Goal: Information Seeking & Learning: Learn about a topic

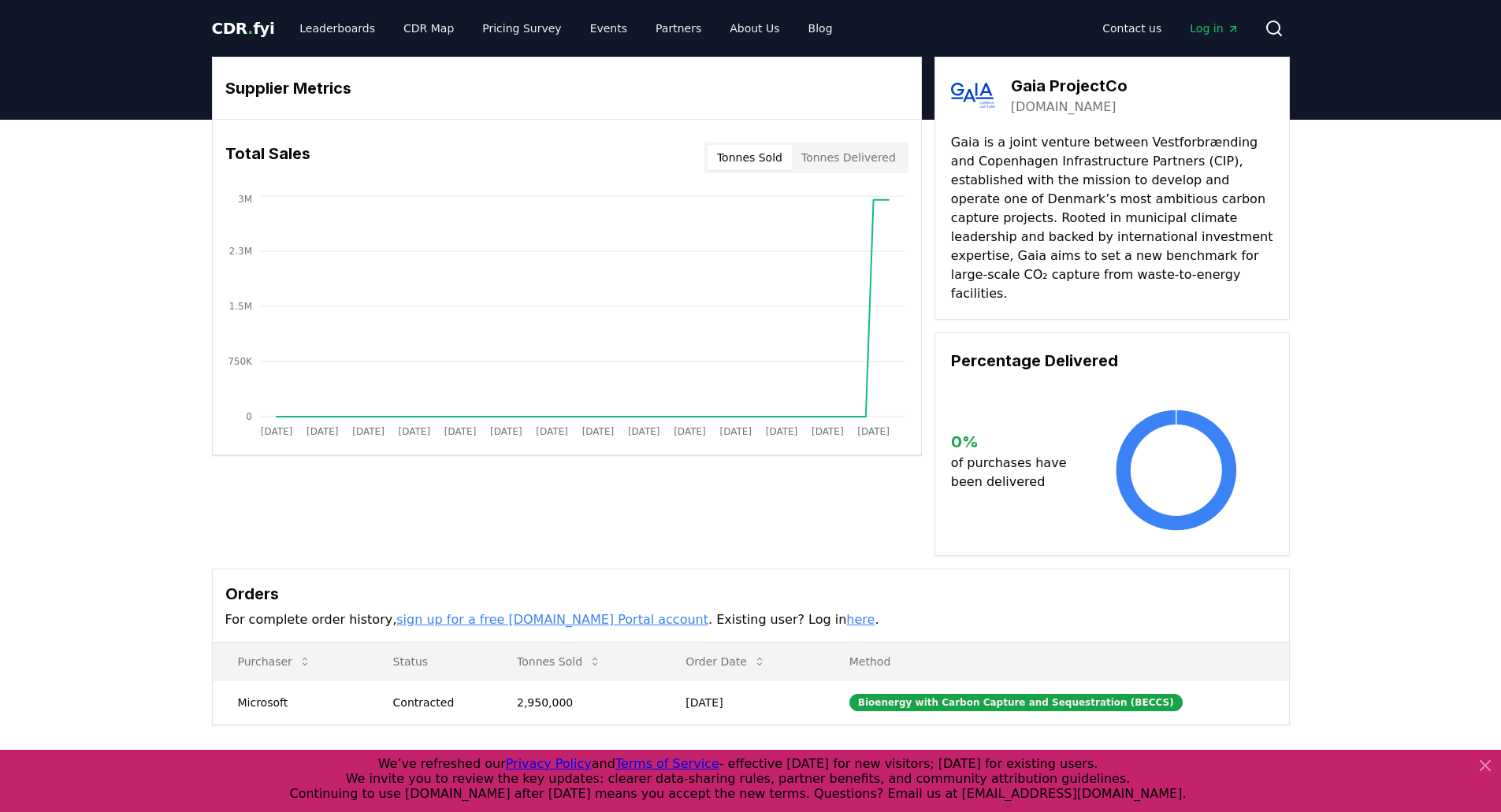
click at [111, 389] on div "Supplier Metrics Total Sales Tonnes Sold Tonnes Delivered Jan 2019 Jul 2019 Jan…" at bounding box center [750, 454] width 1501 height 669
click at [418, 31] on link "CDR Map" at bounding box center [429, 28] width 76 height 28
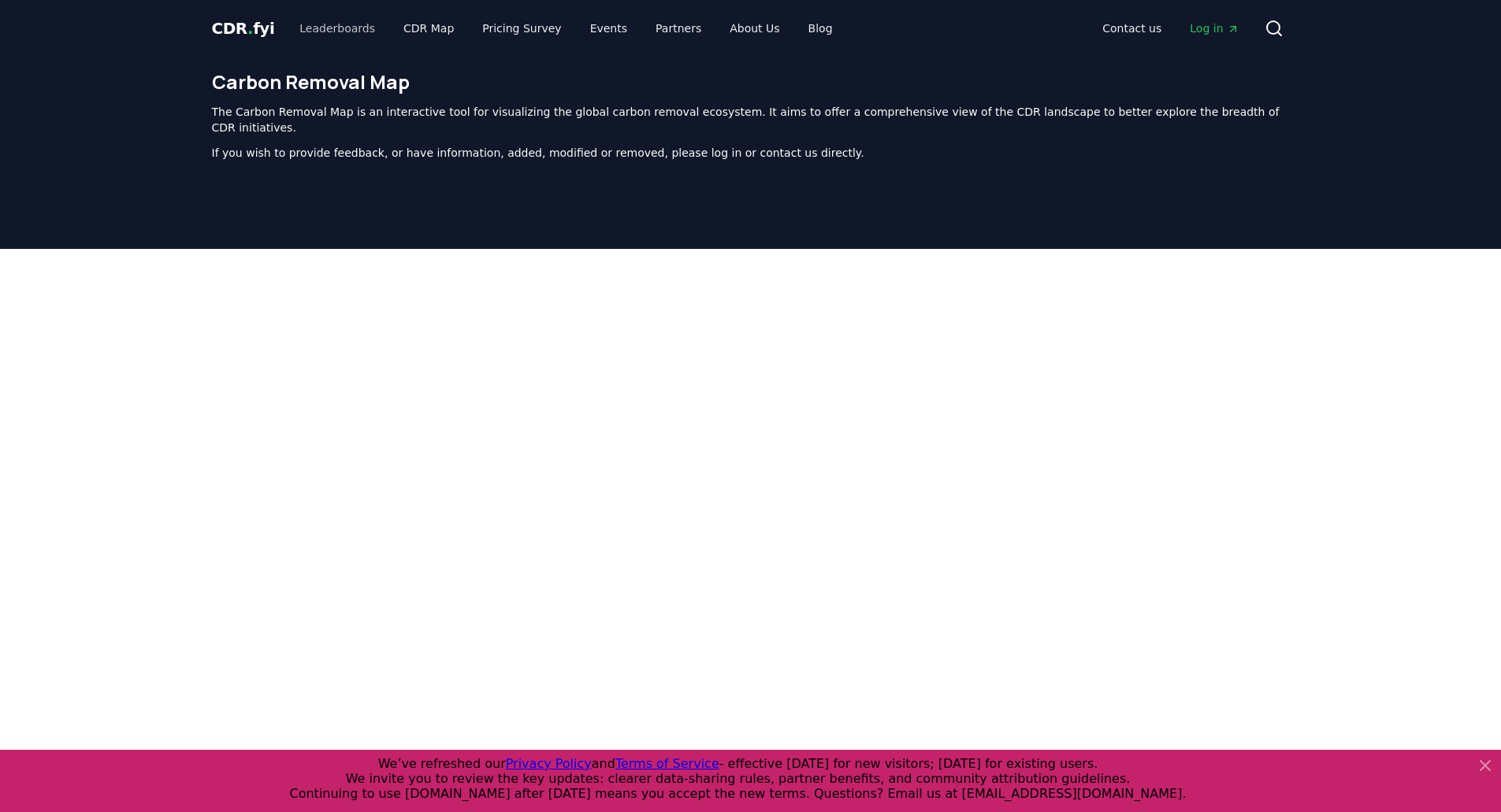
click at [333, 29] on link "Leaderboards" at bounding box center [337, 28] width 101 height 28
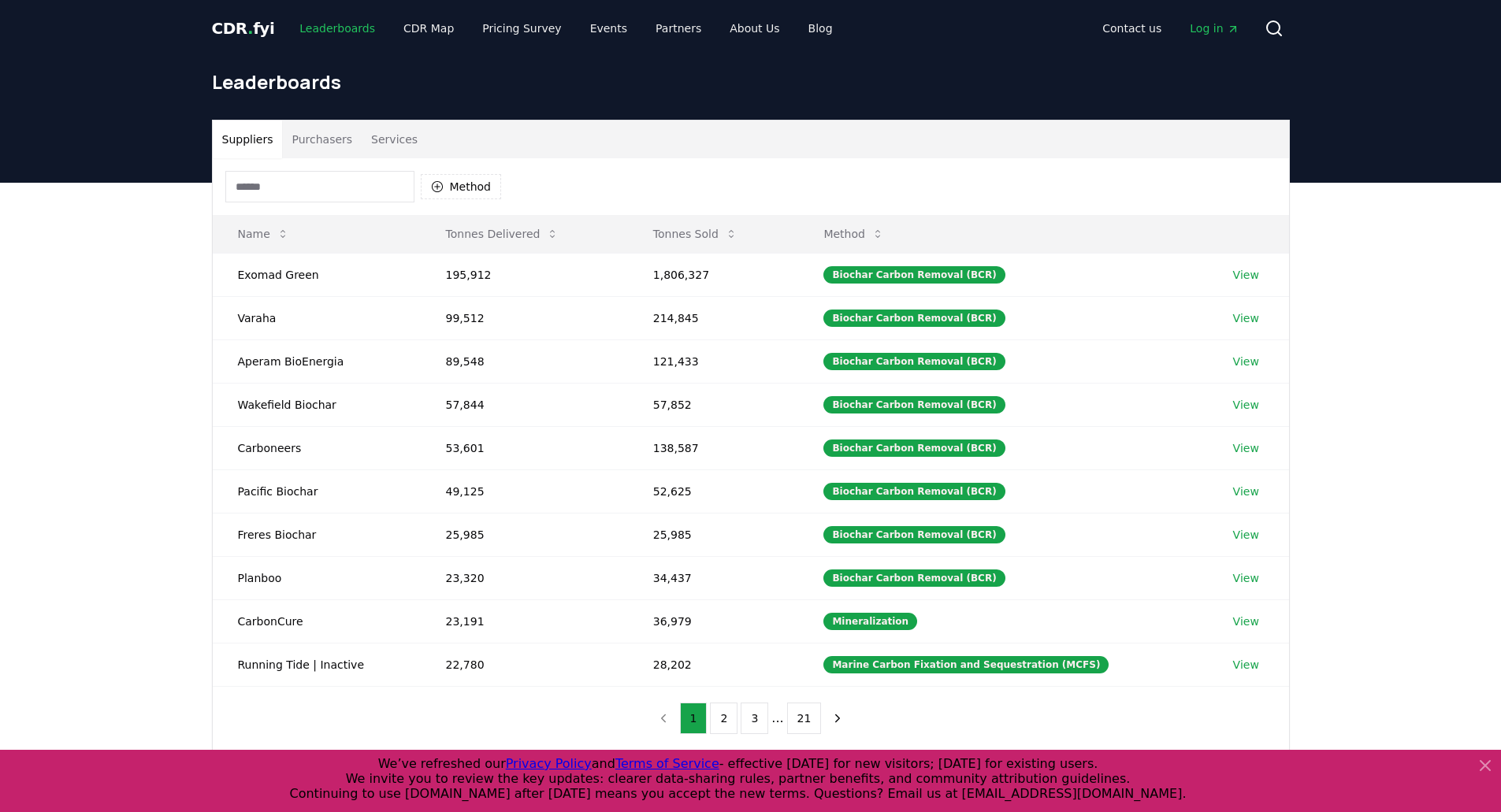
scroll to position [79, 0]
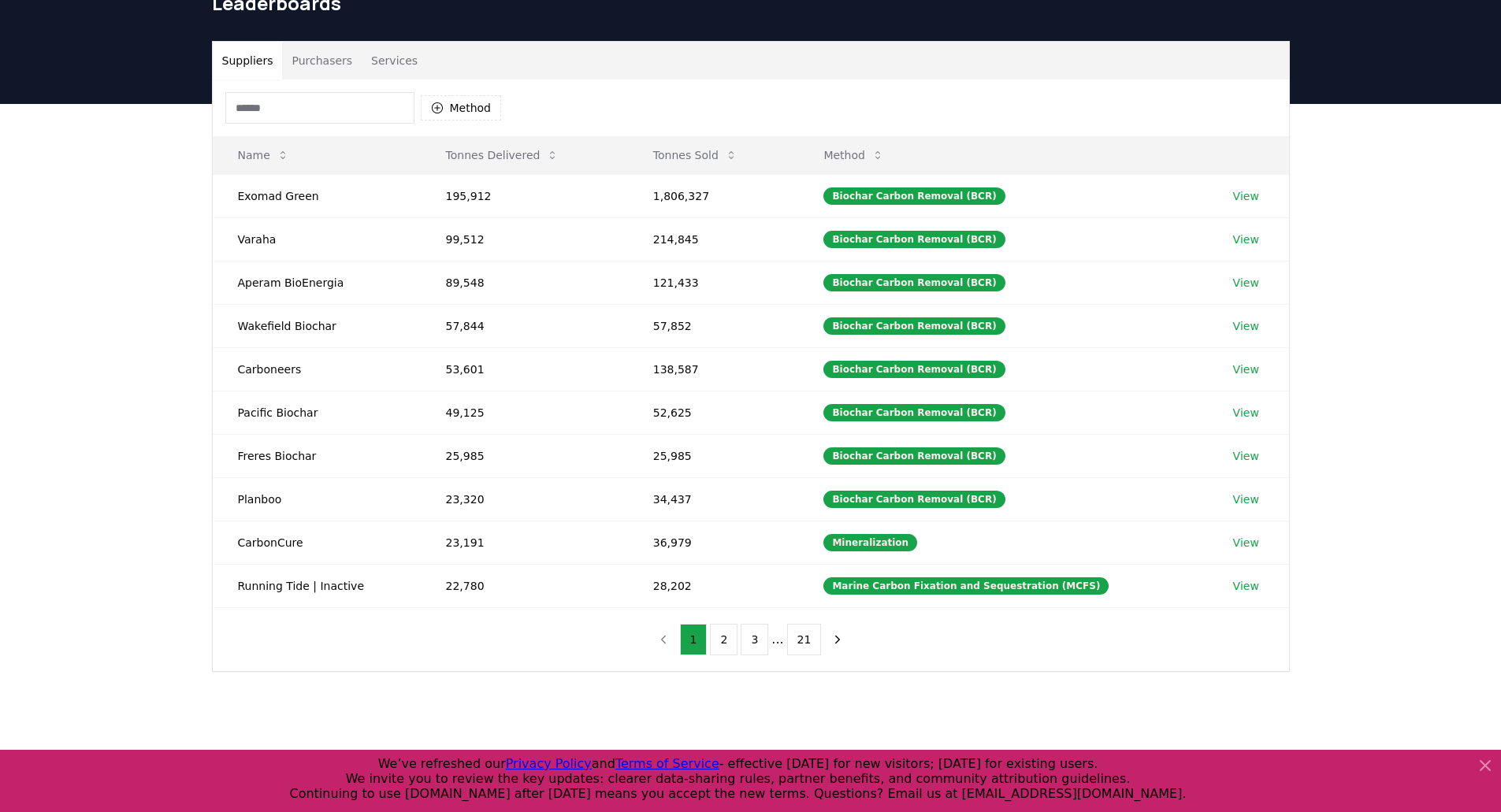
click at [329, 66] on button "Purchasers" at bounding box center [322, 60] width 80 height 38
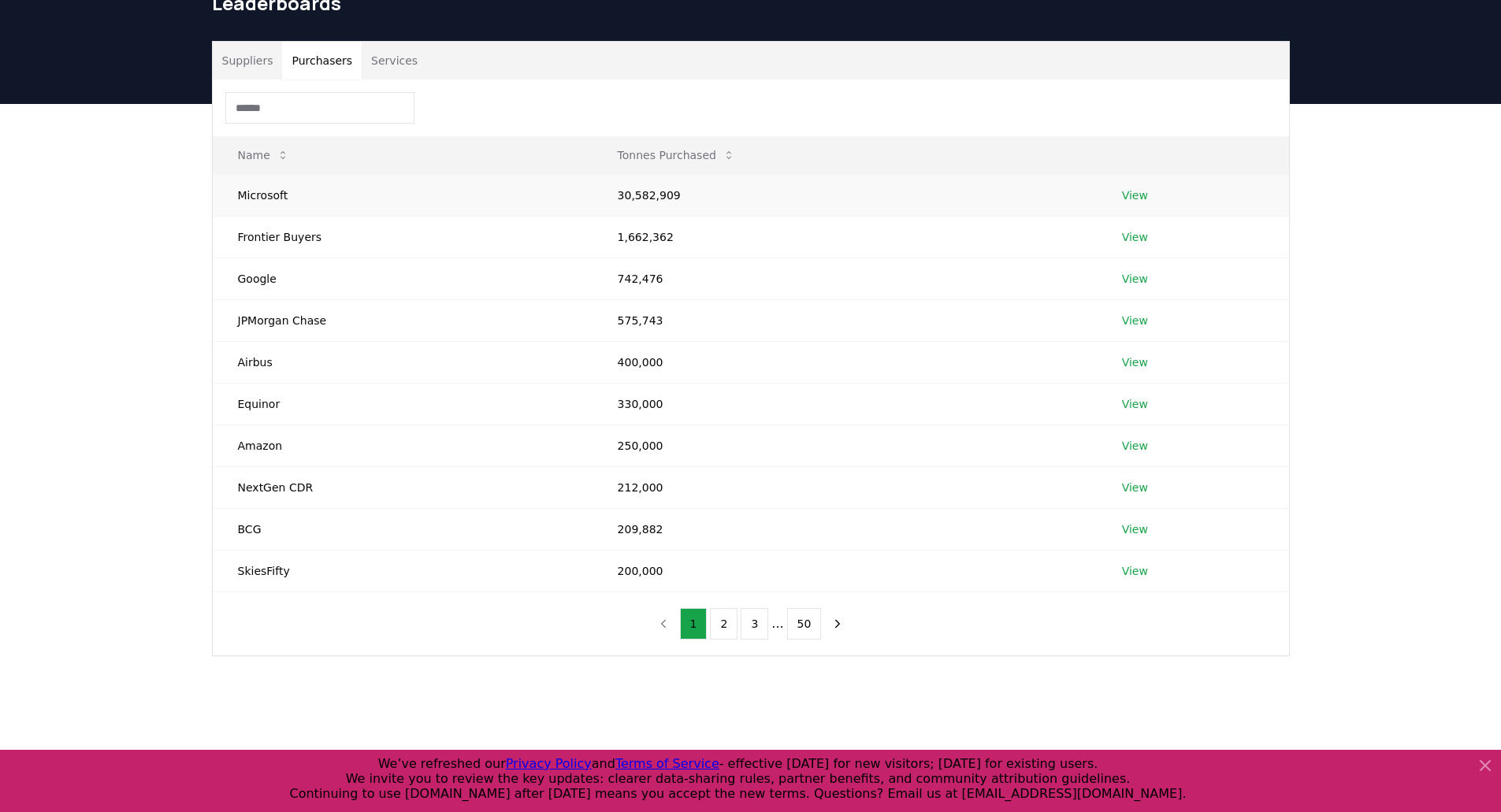
click at [383, 197] on td "Microsoft" at bounding box center [402, 194] width 380 height 41
click at [253, 194] on td "Microsoft" at bounding box center [402, 194] width 380 height 41
click at [1127, 193] on link "View" at bounding box center [1135, 195] width 26 height 15
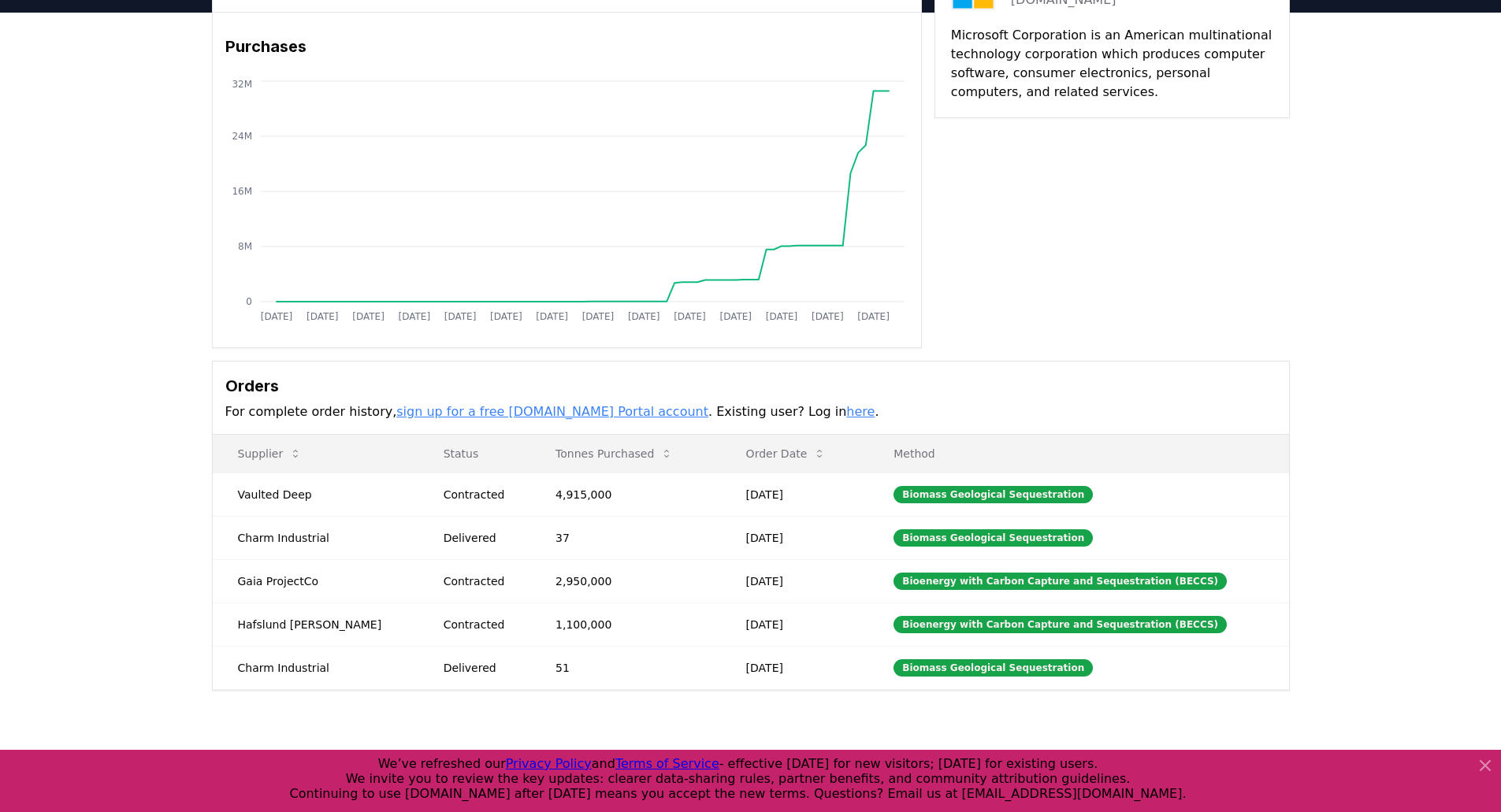
scroll to position [79, 0]
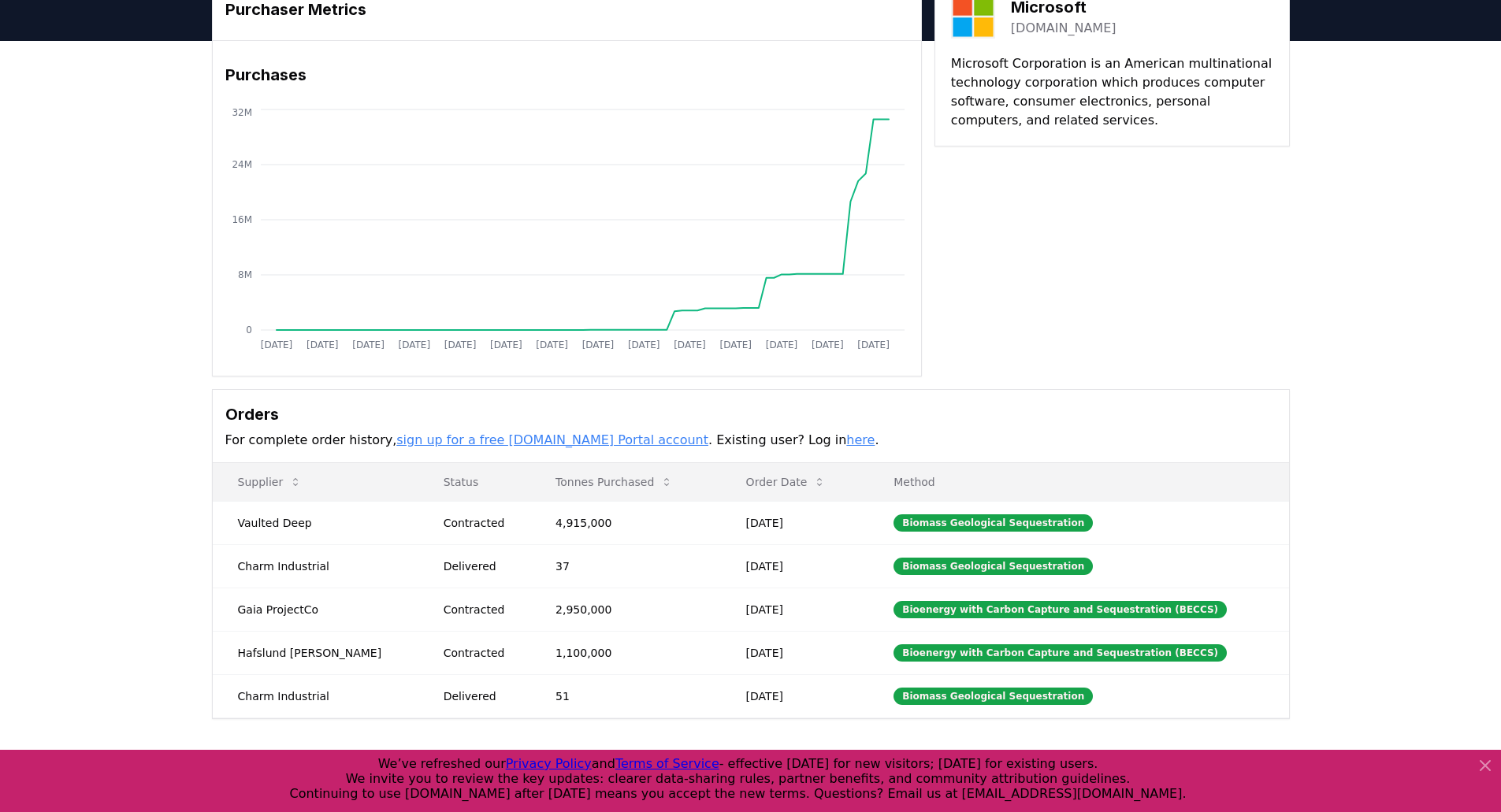
click at [546, 443] on link "sign up for a free [DOMAIN_NAME] Portal account" at bounding box center [552, 440] width 312 height 15
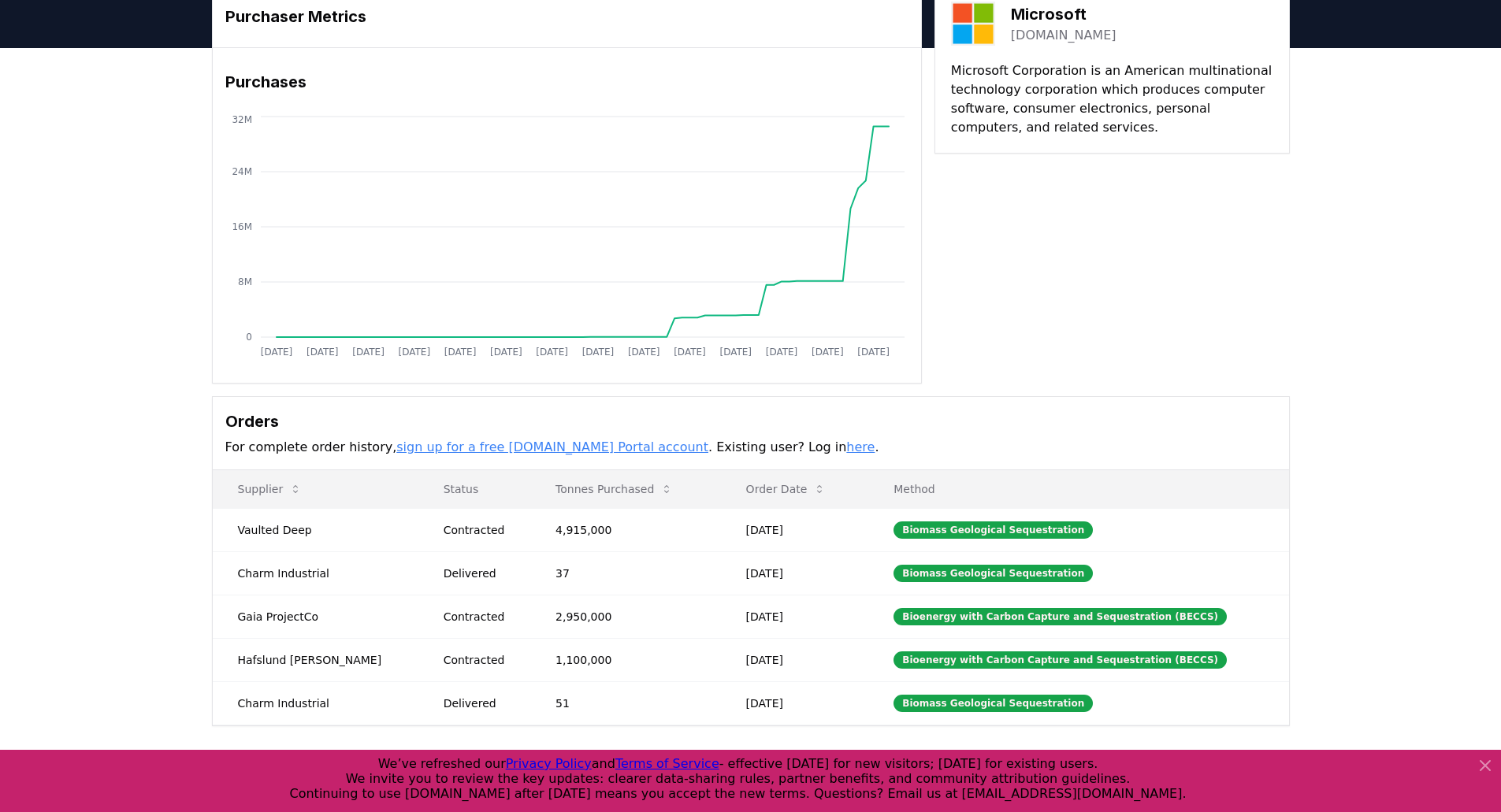
scroll to position [315, 0]
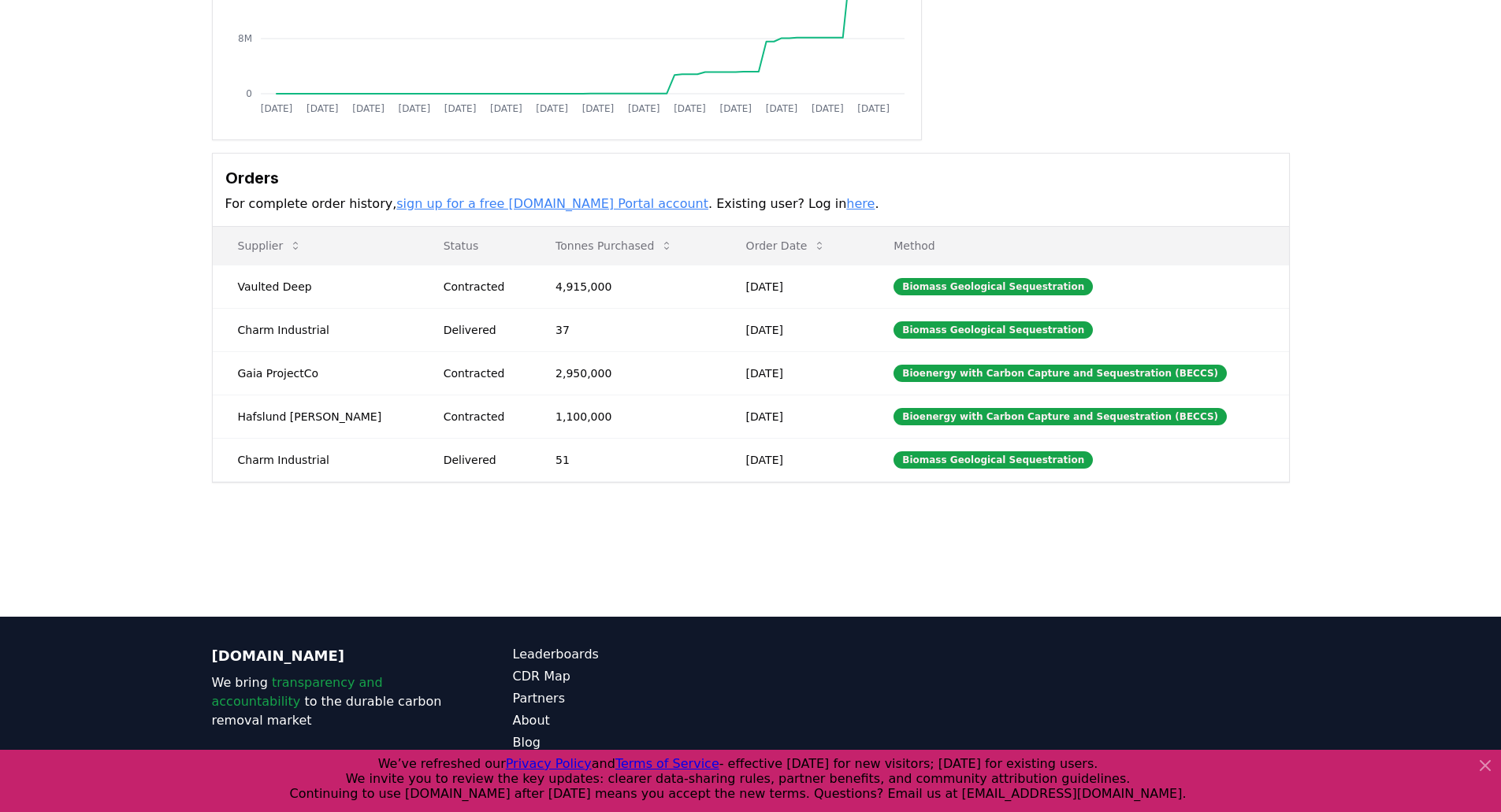
click at [1227, 144] on div "Purchaser Metrics Purchases Jan 2019 Jul 2019 Jan 2020 Jul 2020 Jan 2021 Jul 20…" at bounding box center [750, 112] width 1103 height 741
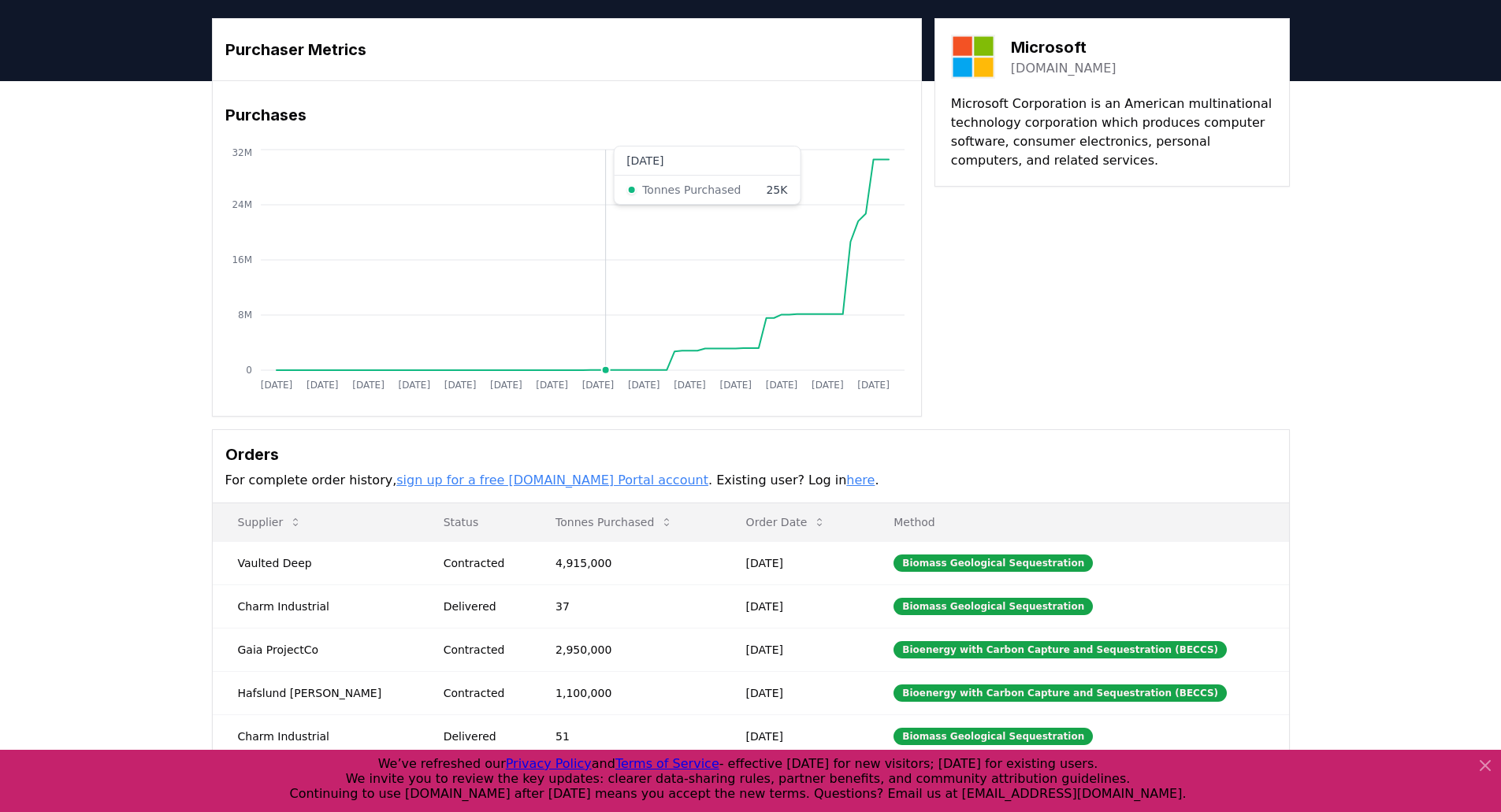
scroll to position [0, 0]
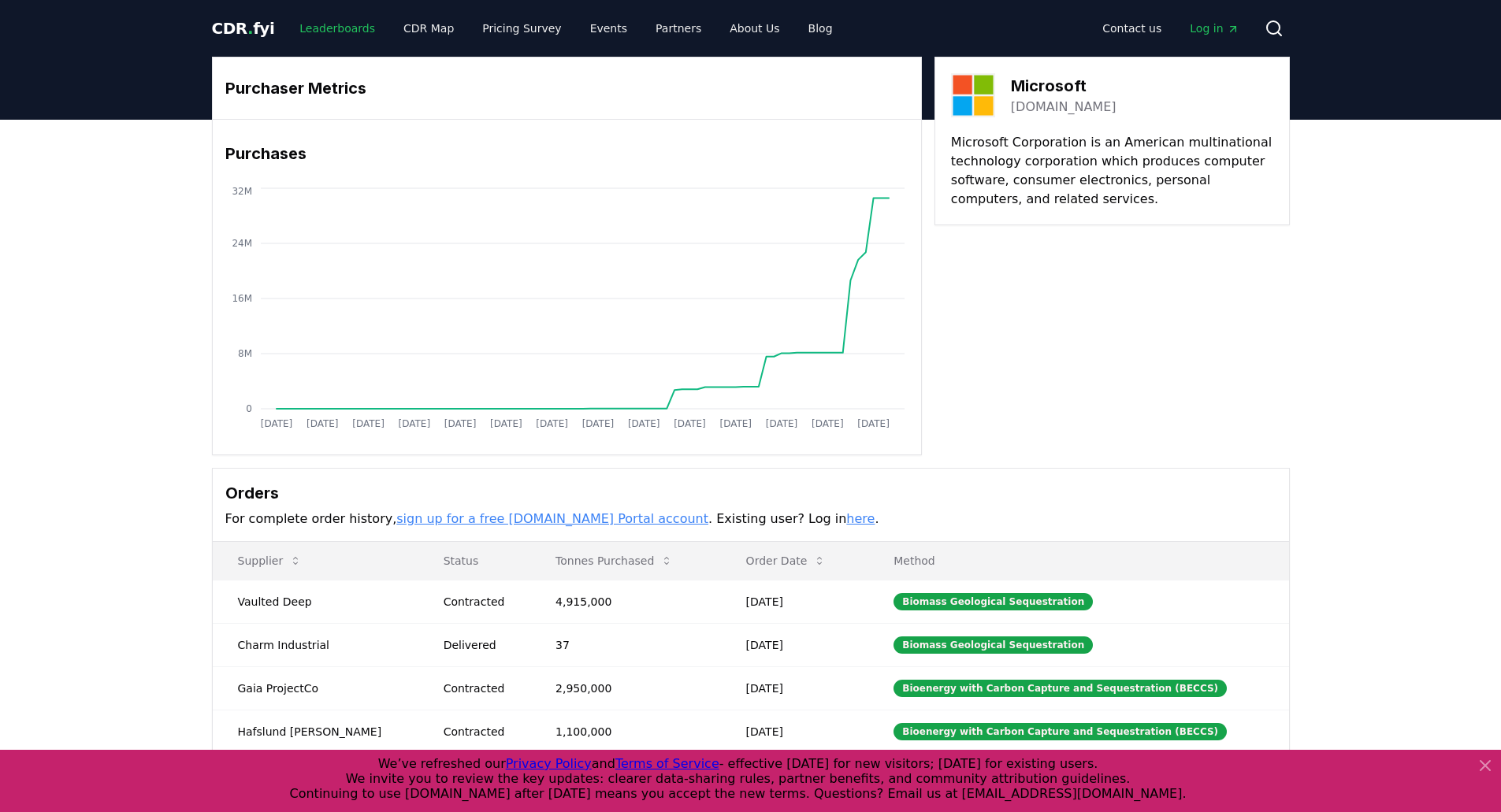
click at [346, 21] on link "Leaderboards" at bounding box center [337, 28] width 101 height 28
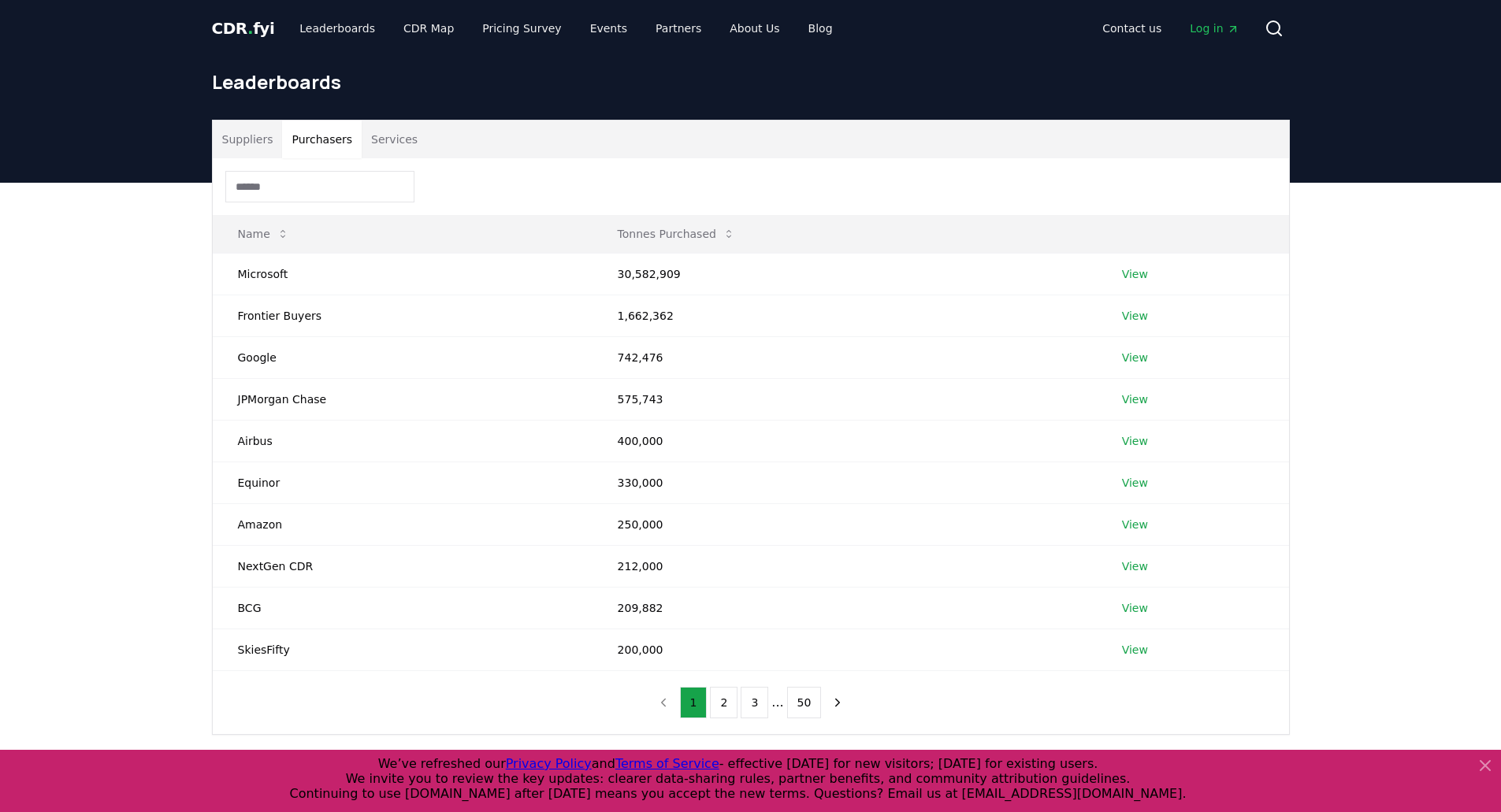
click at [311, 143] on button "Purchasers" at bounding box center [322, 139] width 80 height 38
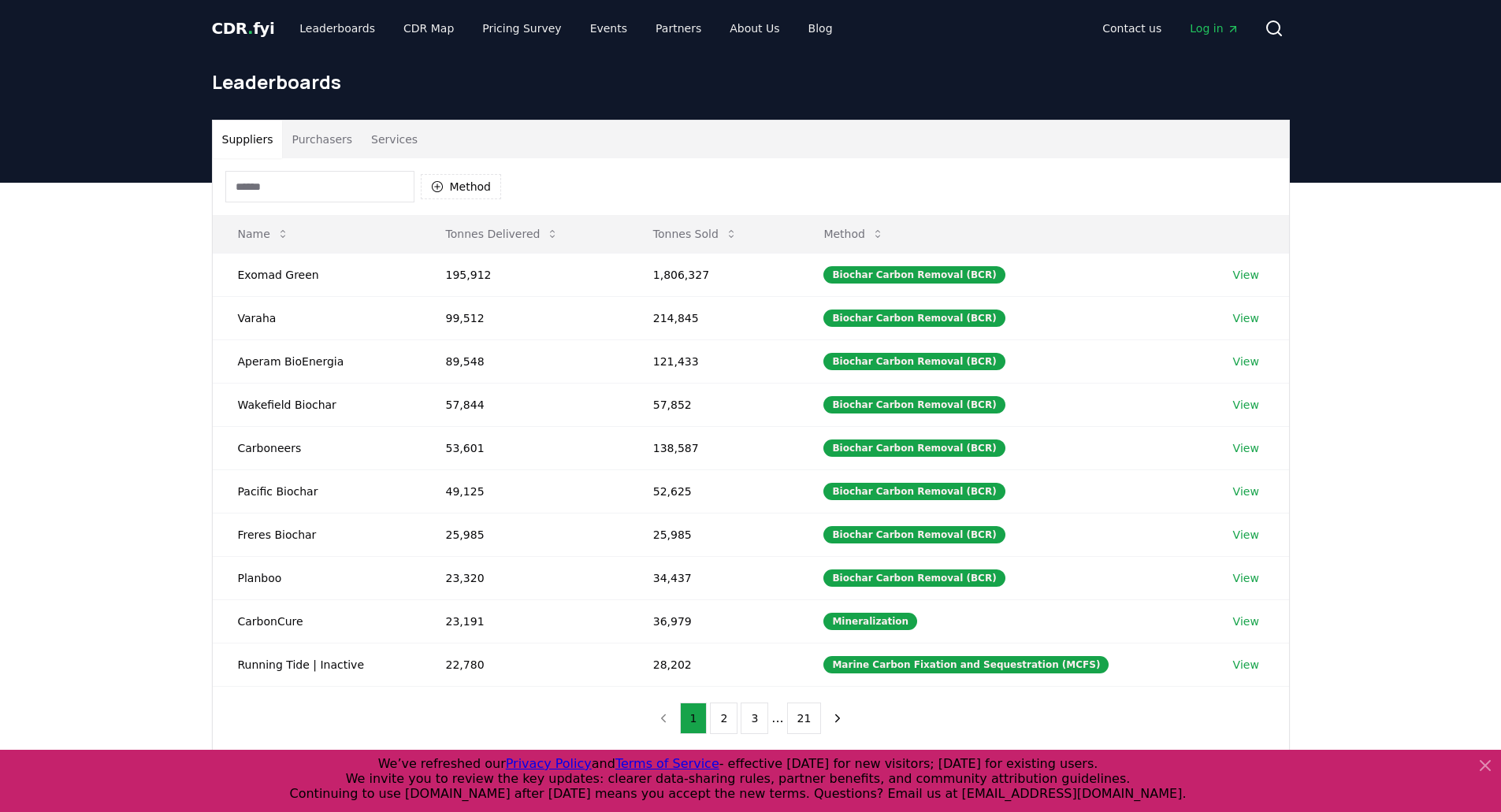
click at [251, 147] on button "Suppliers" at bounding box center [248, 139] width 70 height 38
click at [1242, 274] on link "View" at bounding box center [1246, 275] width 26 height 15
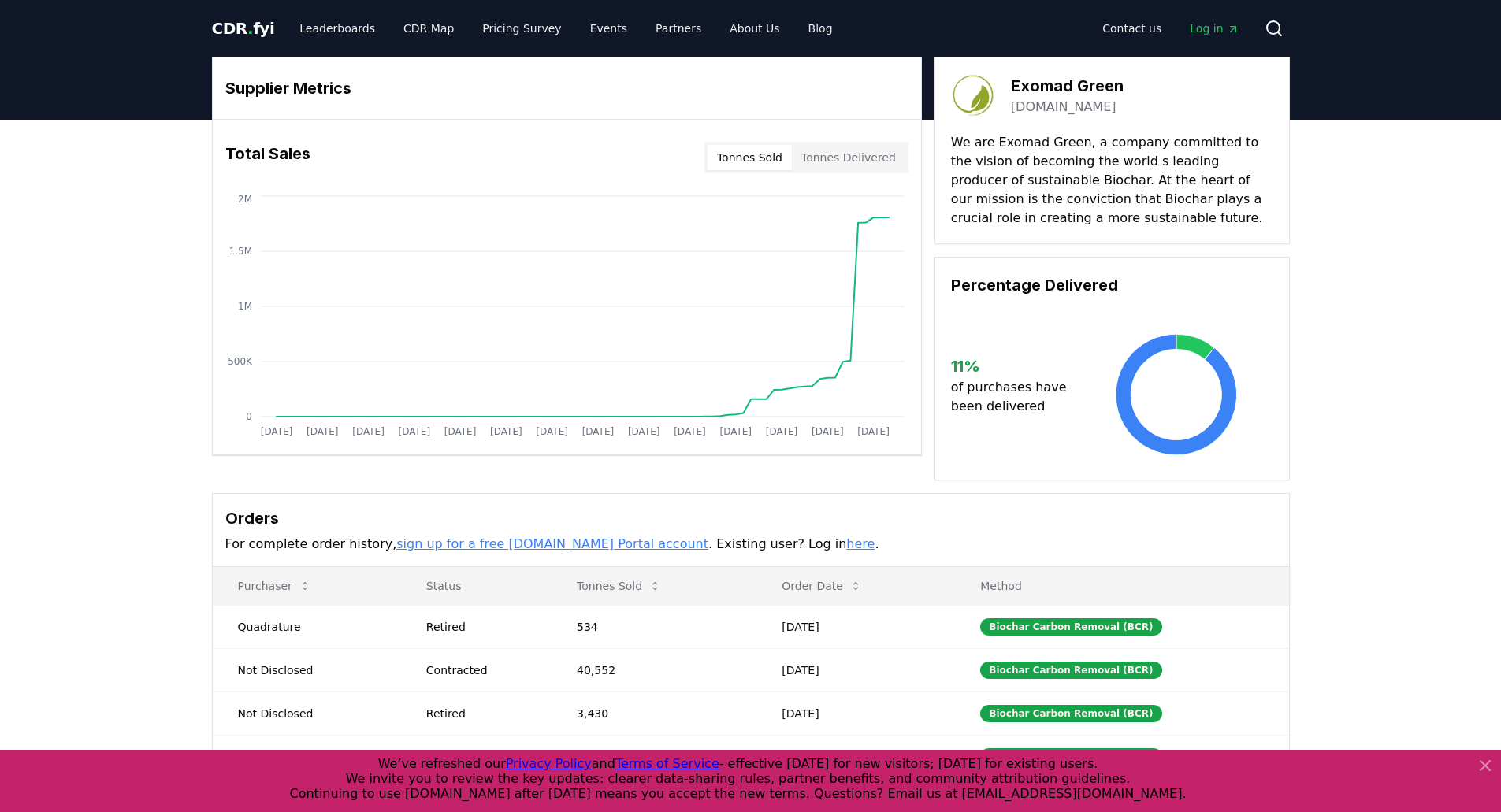
click at [858, 163] on button "Tonnes Delivered" at bounding box center [849, 157] width 114 height 25
click at [777, 151] on button "Tonnes Sold" at bounding box center [750, 157] width 85 height 25
drag, startPoint x: 350, startPoint y: 33, endPoint x: 360, endPoint y: 38, distance: 11.2
click at [350, 33] on link "Leaderboards" at bounding box center [337, 28] width 101 height 28
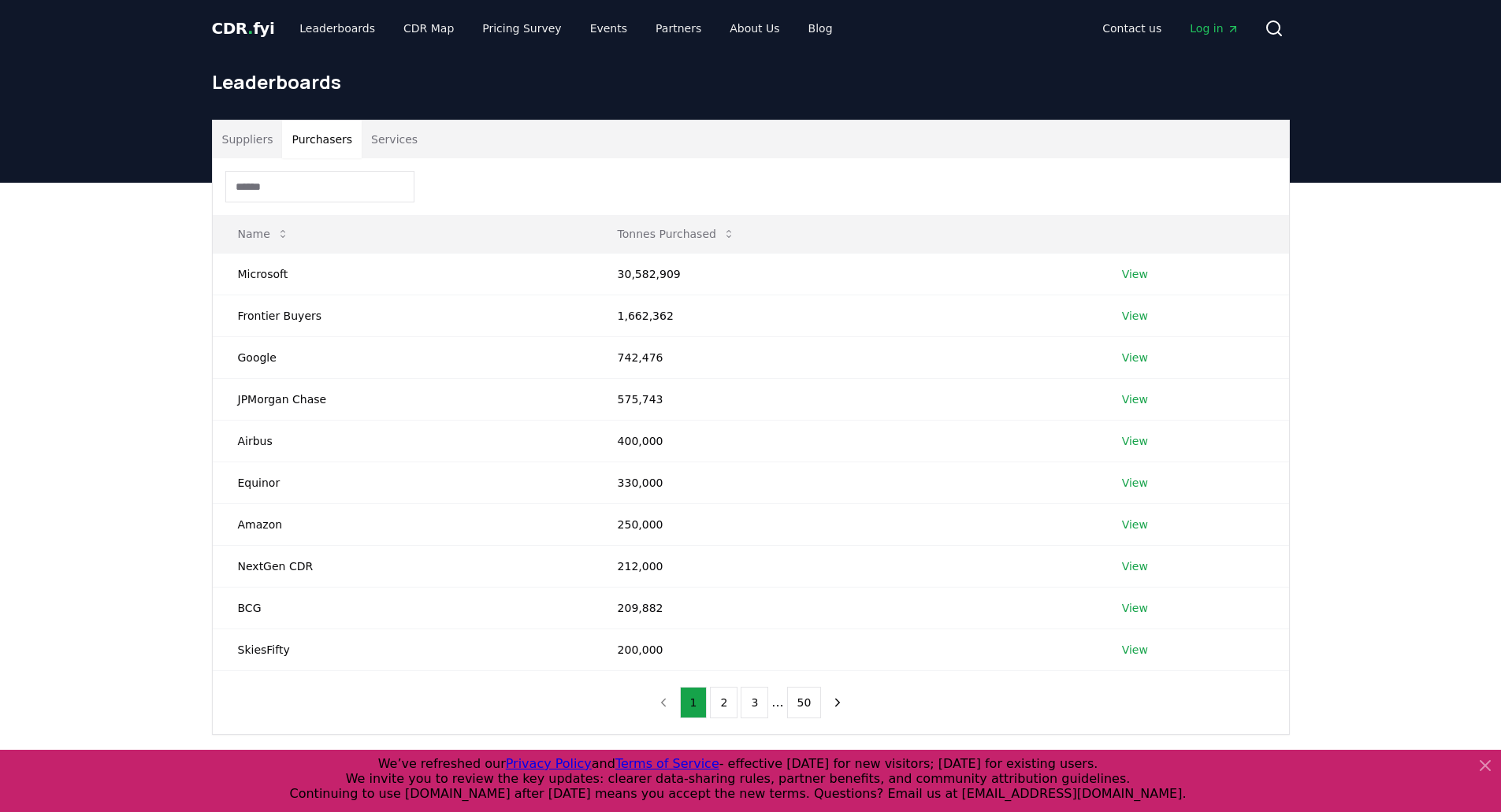
click at [313, 142] on button "Purchasers" at bounding box center [322, 139] width 80 height 38
click at [1129, 278] on link "View" at bounding box center [1135, 274] width 26 height 15
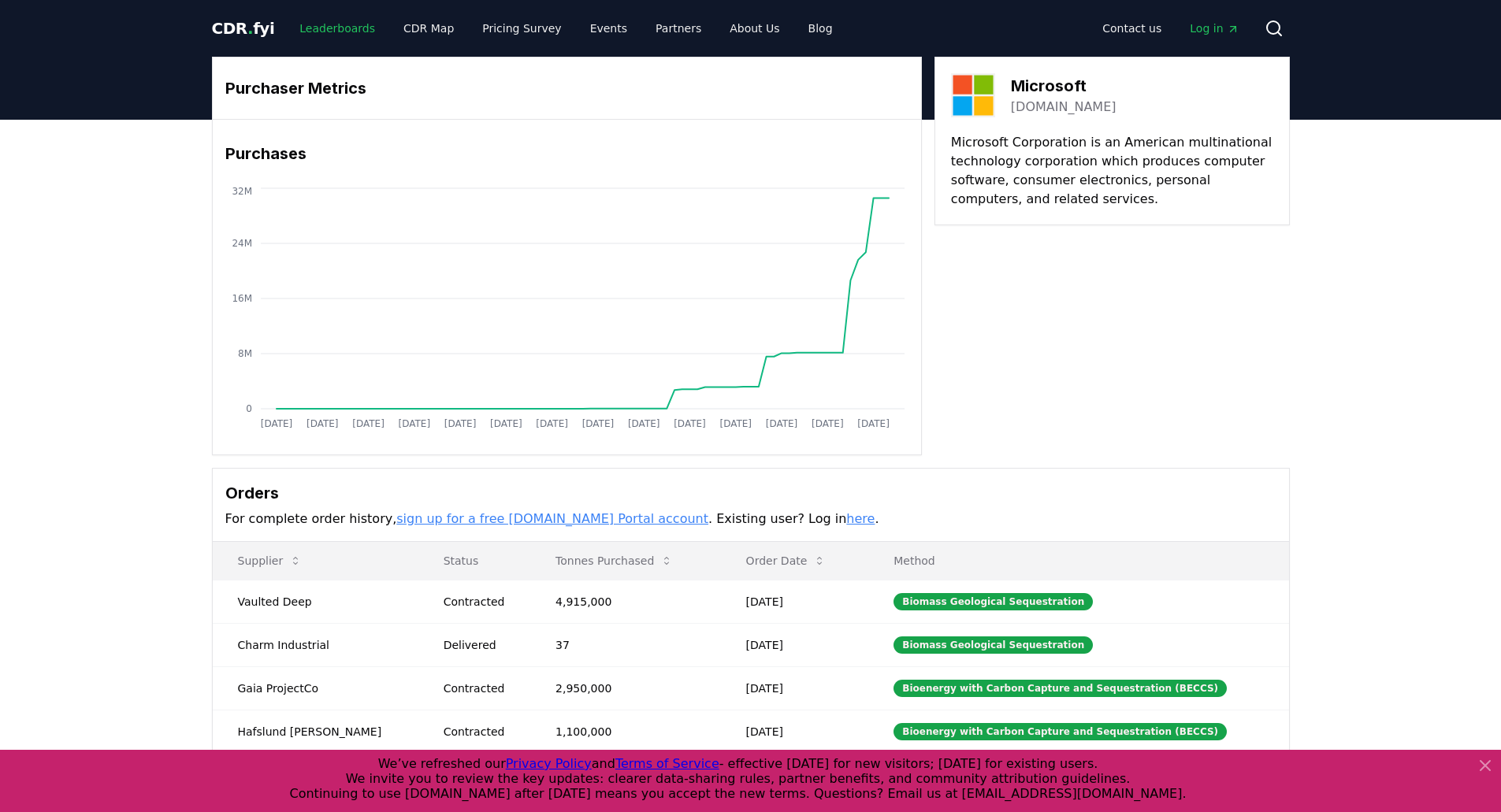
click at [355, 28] on link "Leaderboards" at bounding box center [337, 28] width 101 height 28
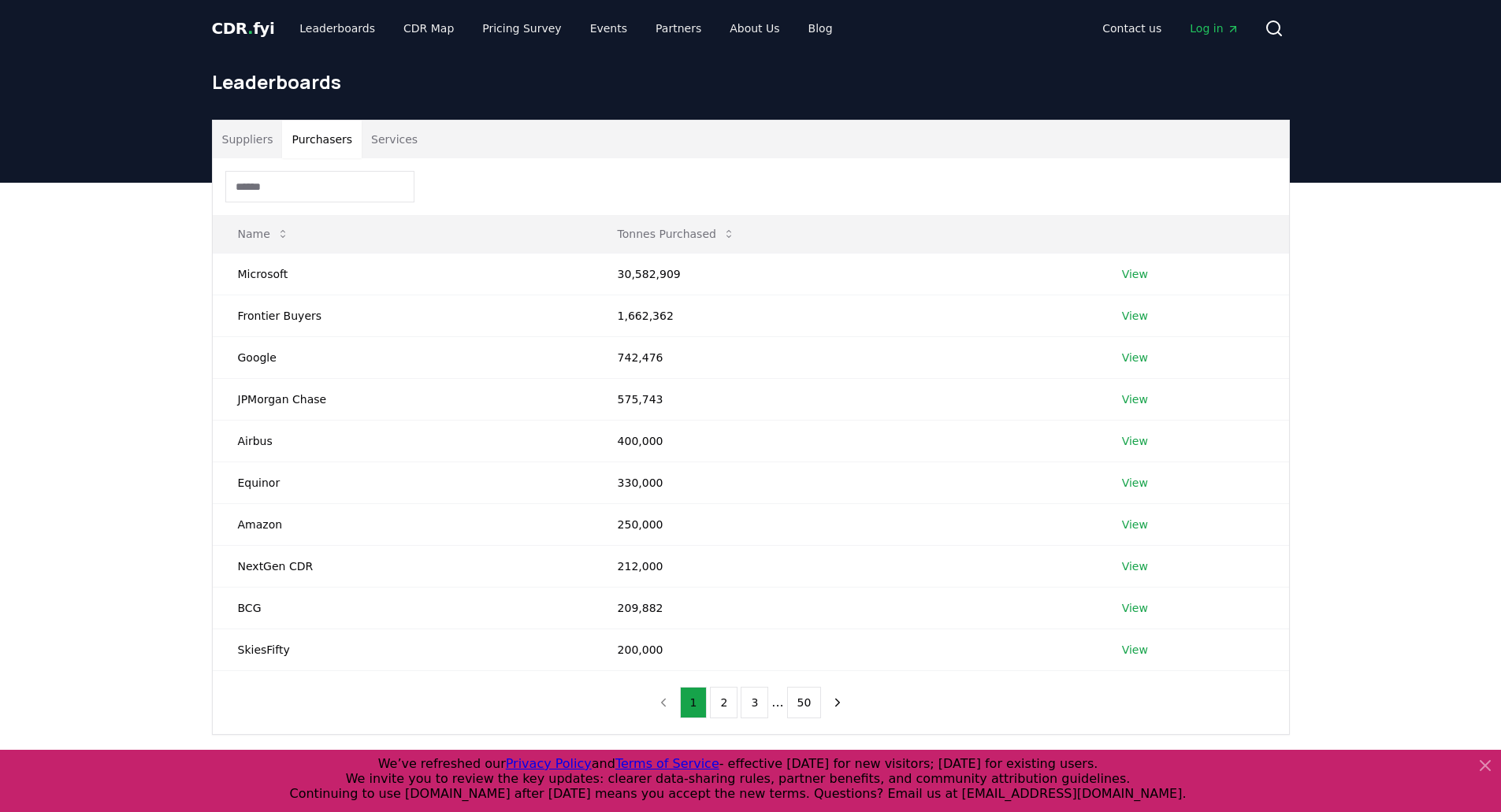
click at [308, 132] on button "Purchasers" at bounding box center [322, 139] width 80 height 38
click at [1143, 280] on link "View" at bounding box center [1135, 274] width 26 height 15
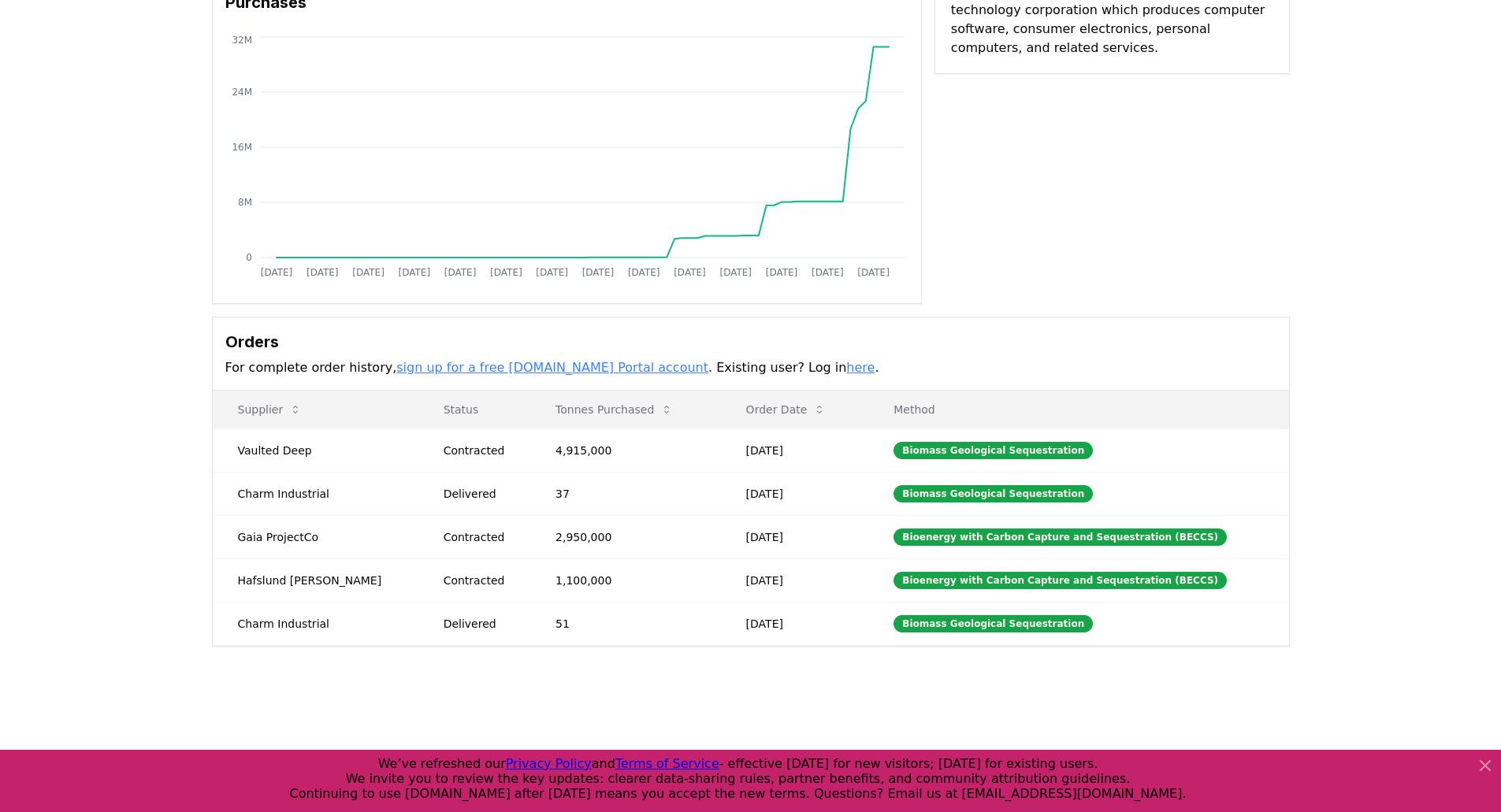
scroll to position [158, 0]
